Goal: Transaction & Acquisition: Purchase product/service

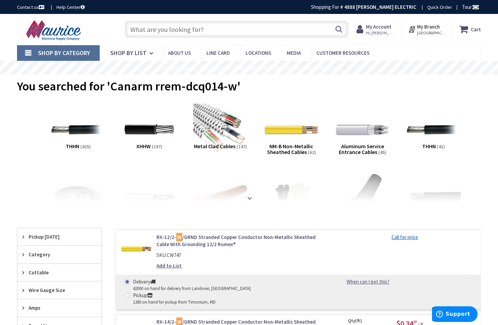
click at [61, 55] on span "Shop By Category" at bounding box center [64, 53] width 52 height 8
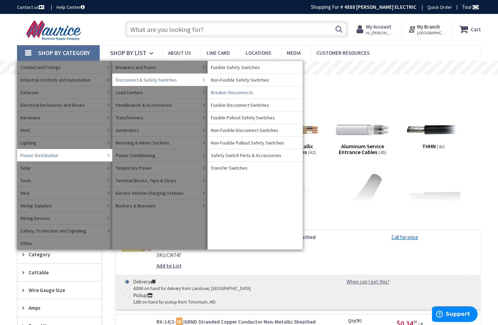
click at [235, 92] on span "Breaker Disconnects" at bounding box center [232, 92] width 42 height 7
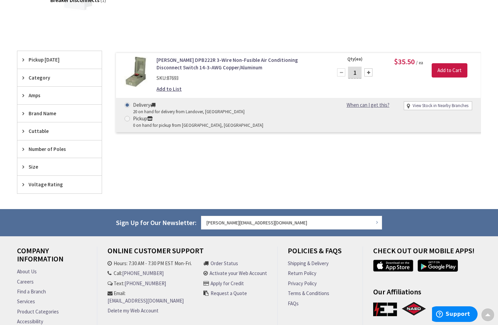
scroll to position [136, 0]
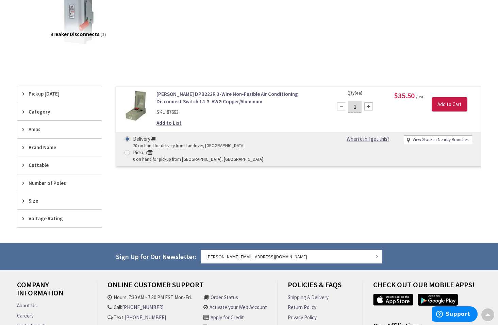
click at [30, 200] on span "Size" at bounding box center [56, 200] width 55 height 7
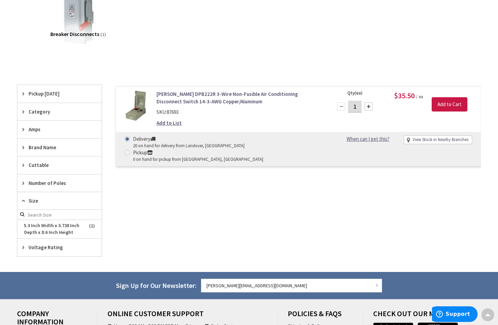
click at [30, 200] on span "Size" at bounding box center [56, 200] width 55 height 7
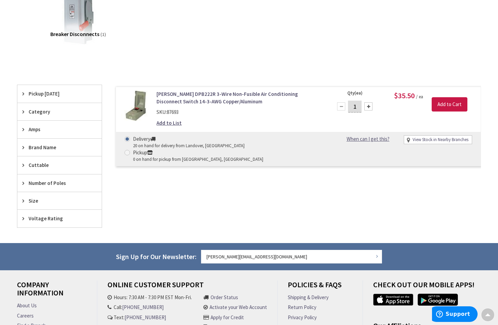
click at [28, 127] on div "Amps" at bounding box center [59, 129] width 84 height 17
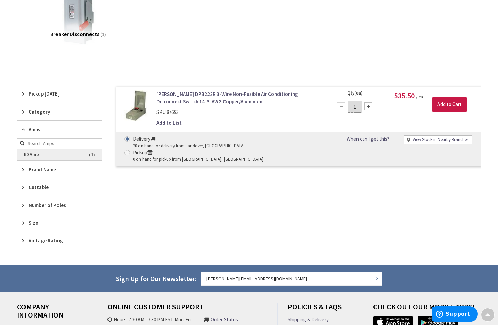
click at [65, 154] on span "60 Amp" at bounding box center [59, 155] width 84 height 12
